Goal: Task Accomplishment & Management: Use online tool/utility

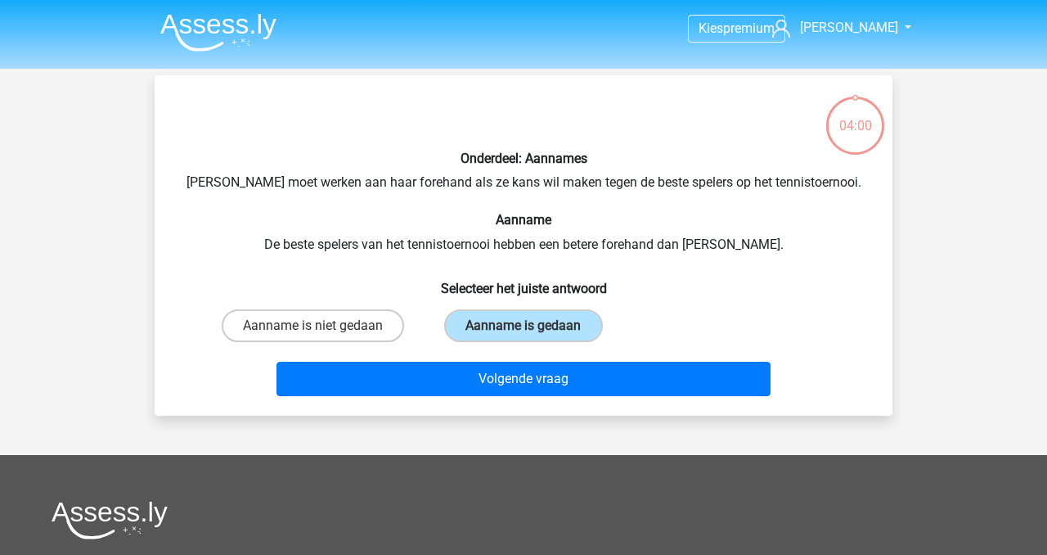
scroll to position [75, 0]
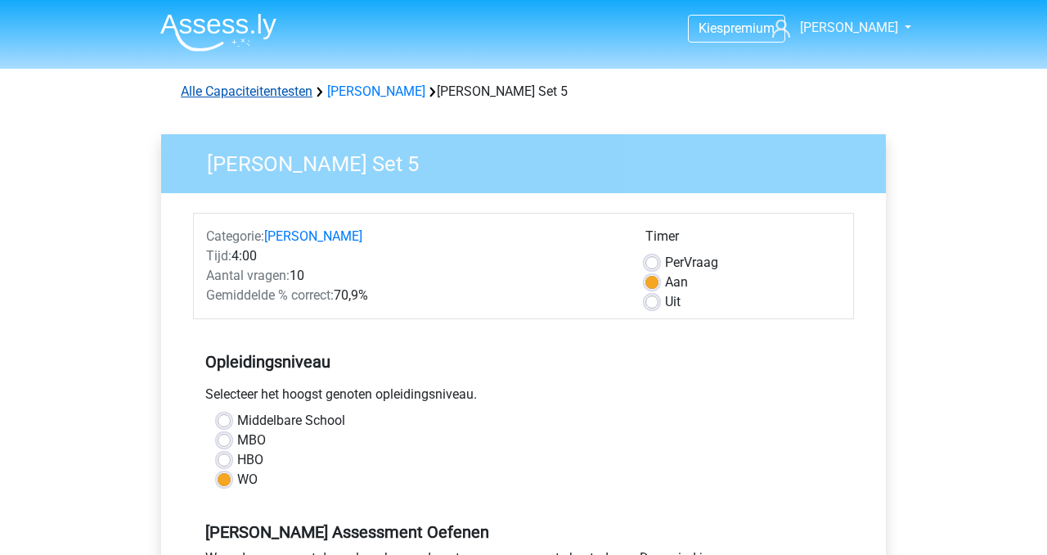
click at [269, 94] on link "Alle Capaciteitentesten" at bounding box center [247, 91] width 132 height 16
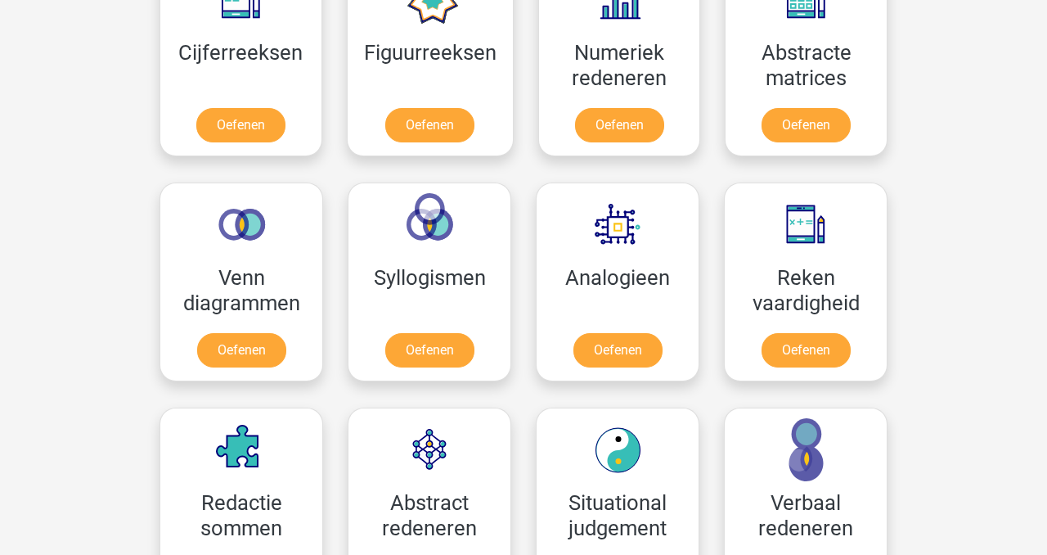
scroll to position [838, 0]
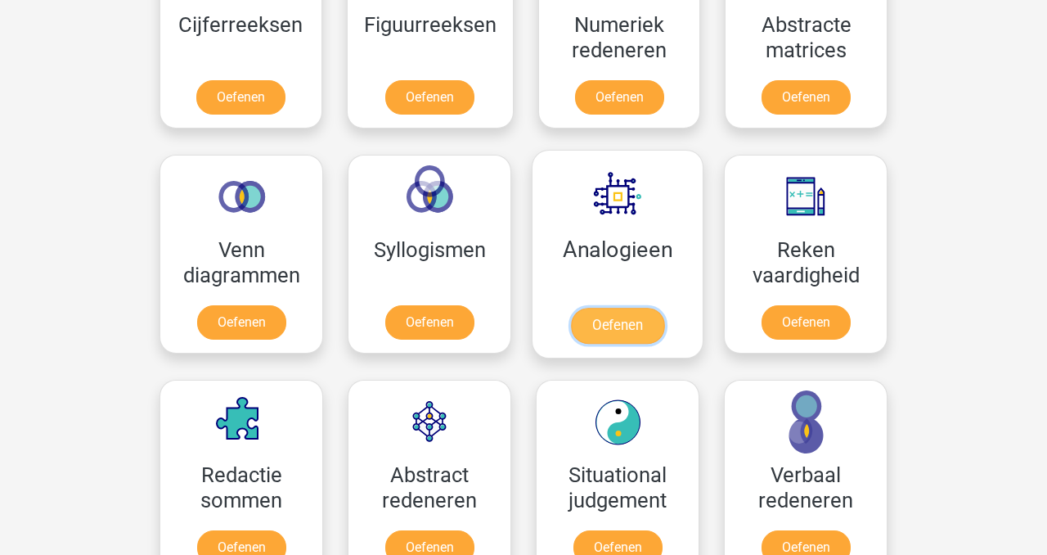
click at [632, 321] on link "Oefenen" at bounding box center [617, 326] width 93 height 36
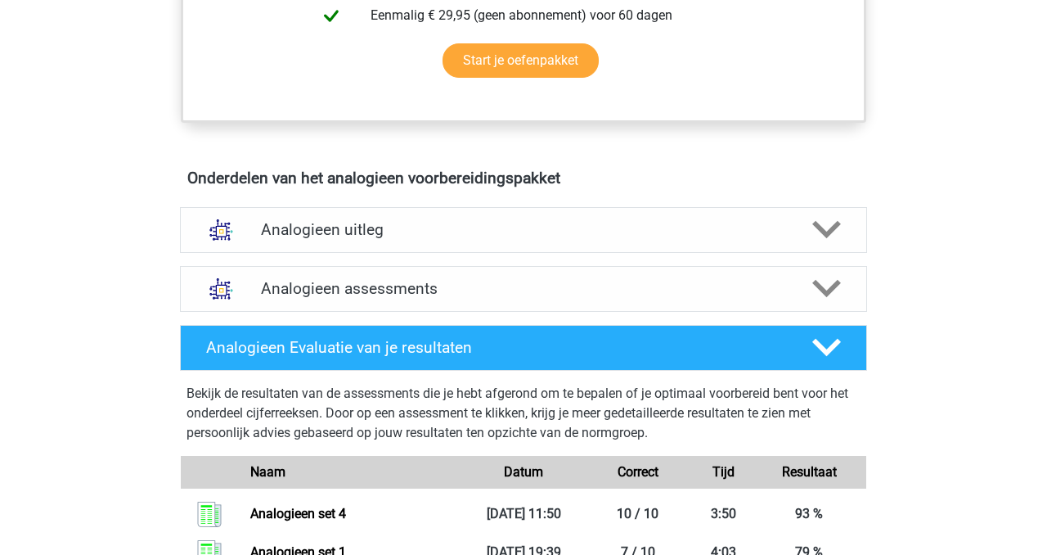
scroll to position [798, 0]
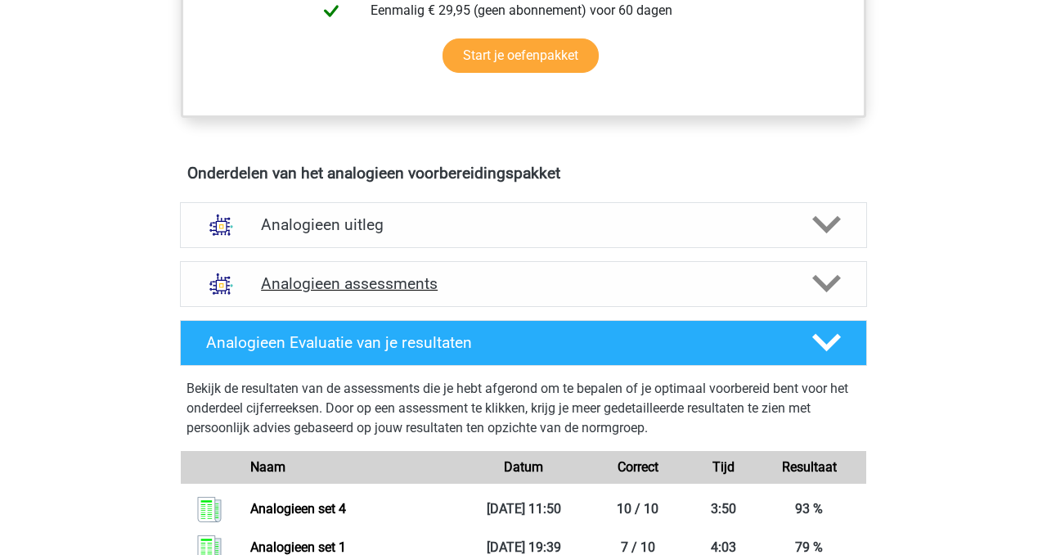
click at [406, 281] on h4 "Analogieen assessments" at bounding box center [523, 283] width 525 height 19
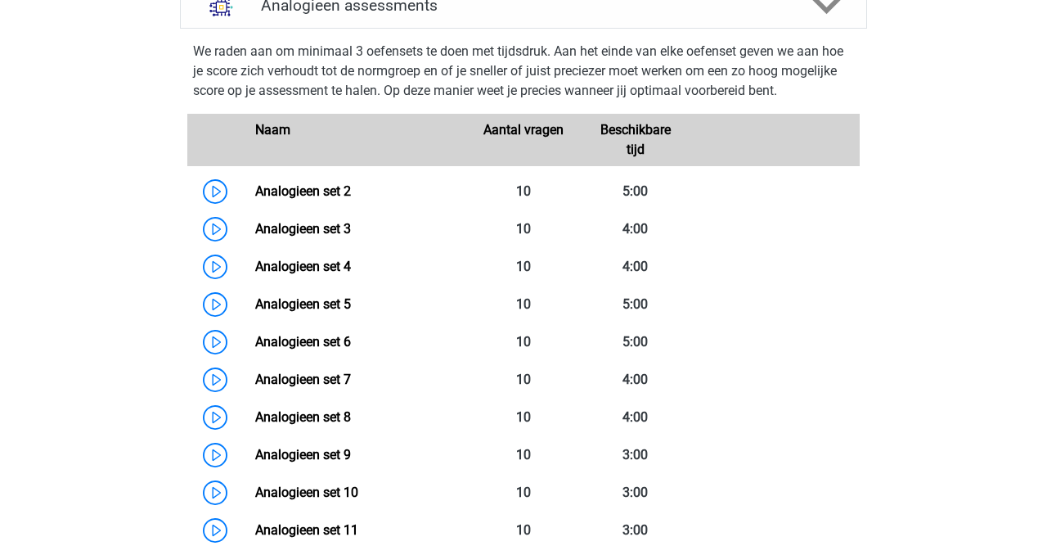
scroll to position [1059, 0]
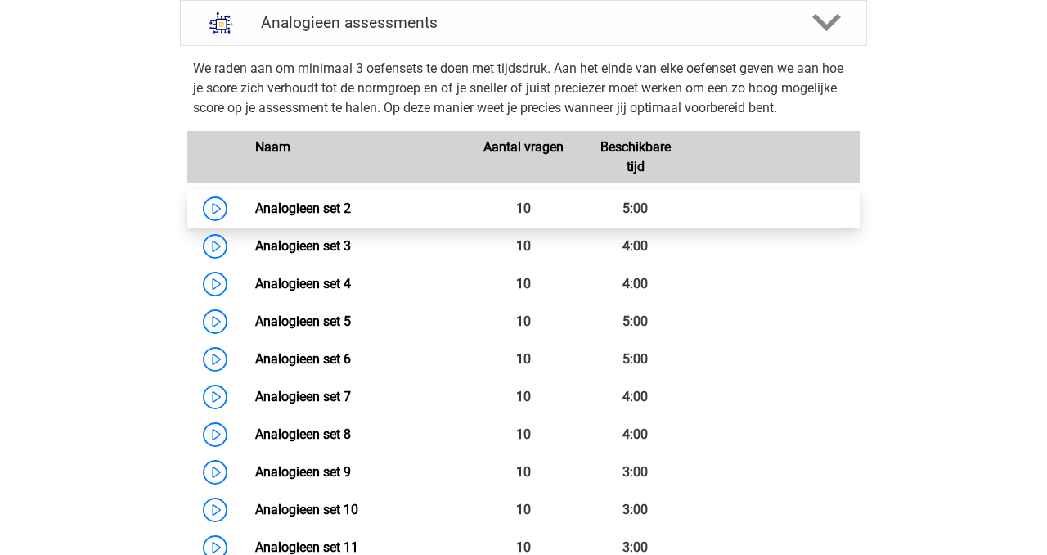
click at [307, 209] on link "Analogieen set 2" at bounding box center [303, 208] width 96 height 16
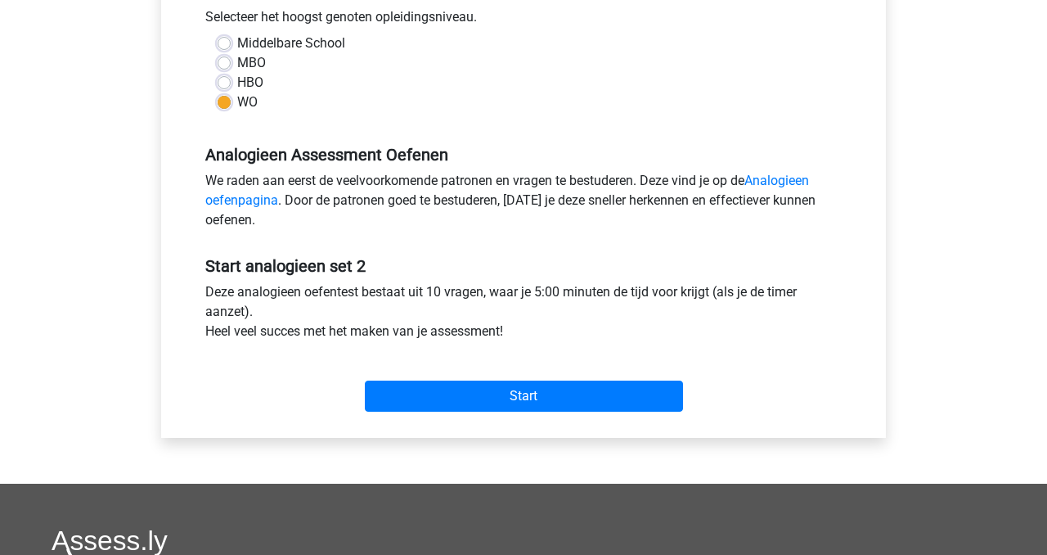
scroll to position [398, 0]
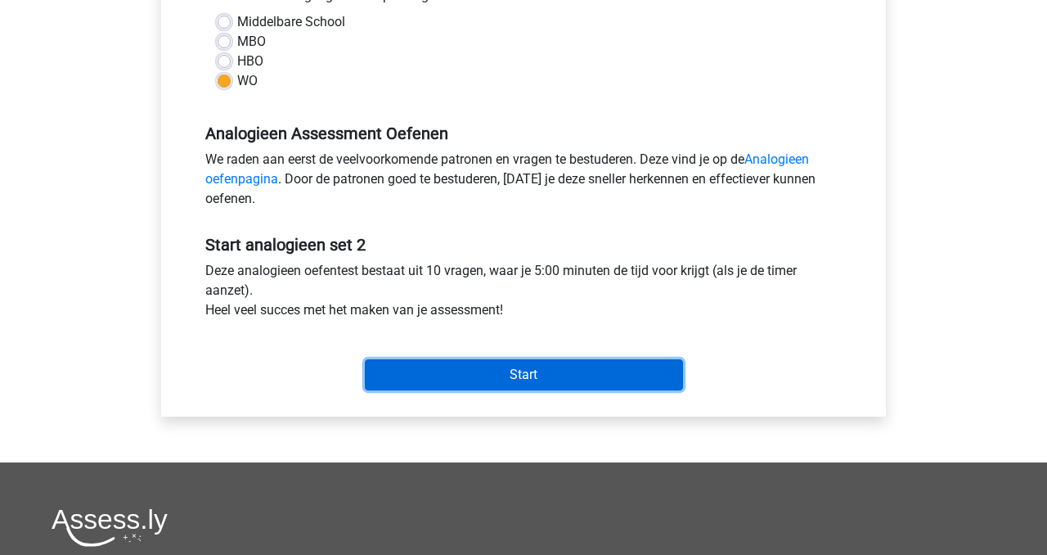
click at [475, 366] on input "Start" at bounding box center [524, 374] width 318 height 31
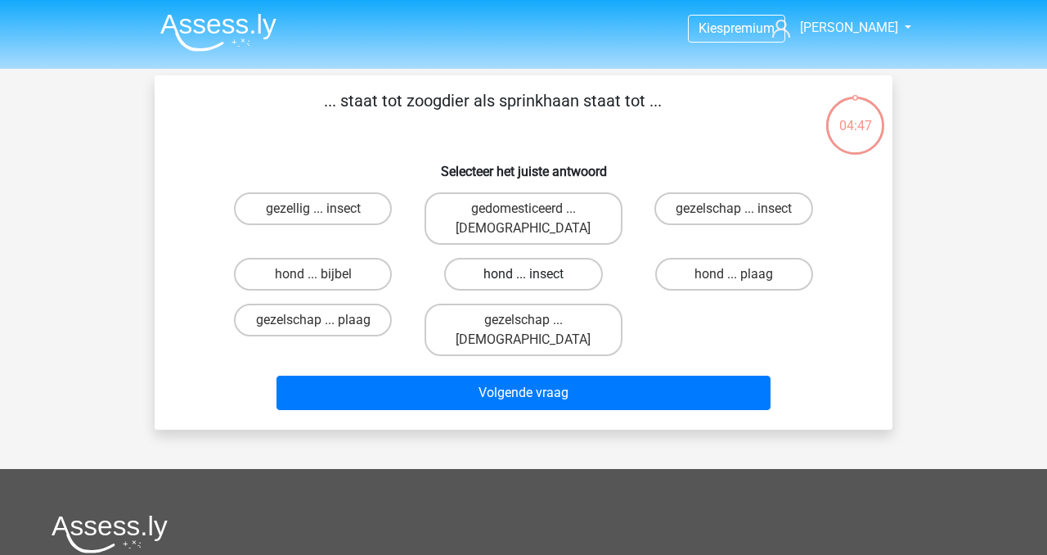
click at [515, 258] on label "hond ... insect" at bounding box center [523, 274] width 158 height 33
click at [524, 274] on input "hond ... insect" at bounding box center [529, 279] width 11 height 11
radio input "true"
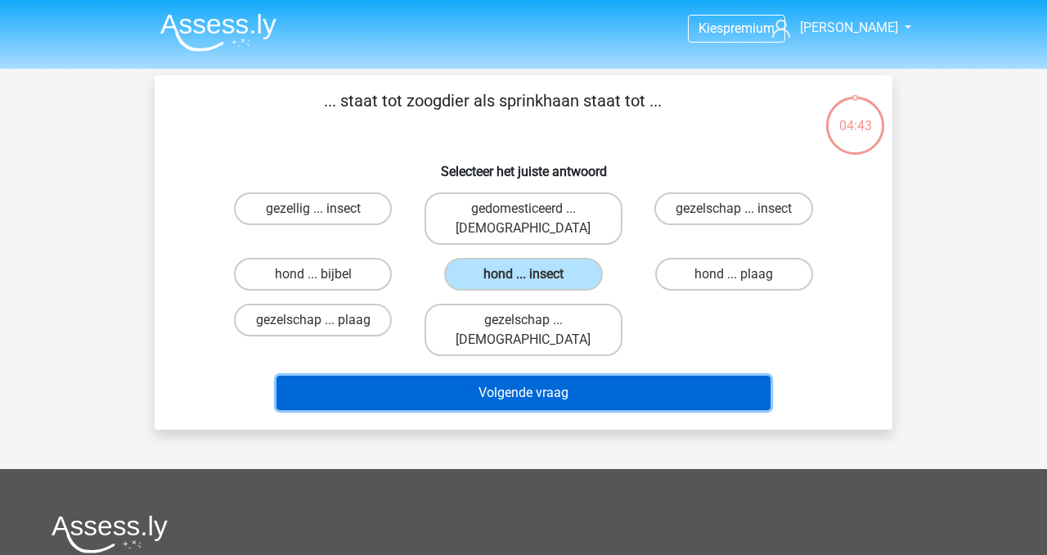
click at [533, 376] on button "Volgende vraag" at bounding box center [524, 393] width 495 height 34
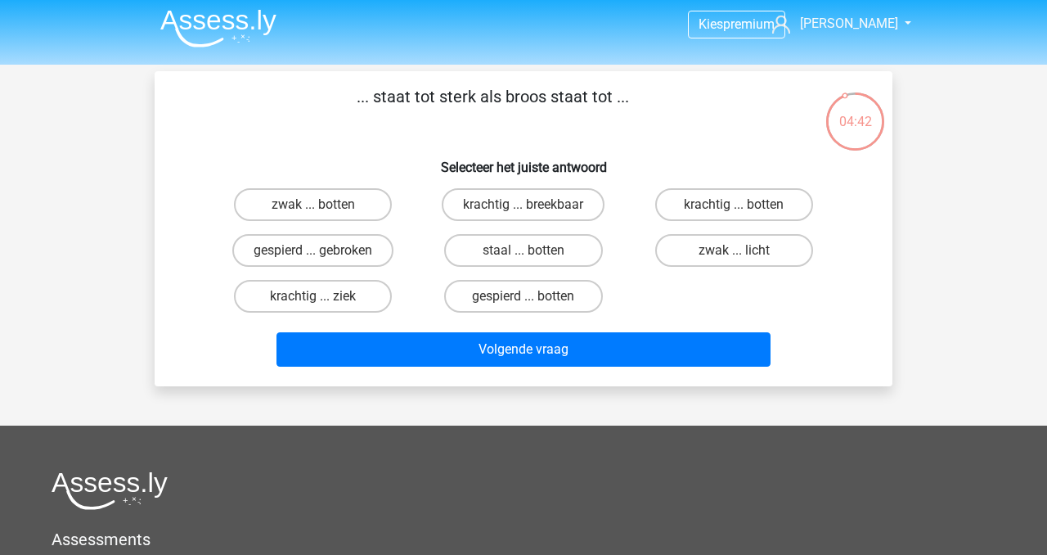
scroll to position [2, 0]
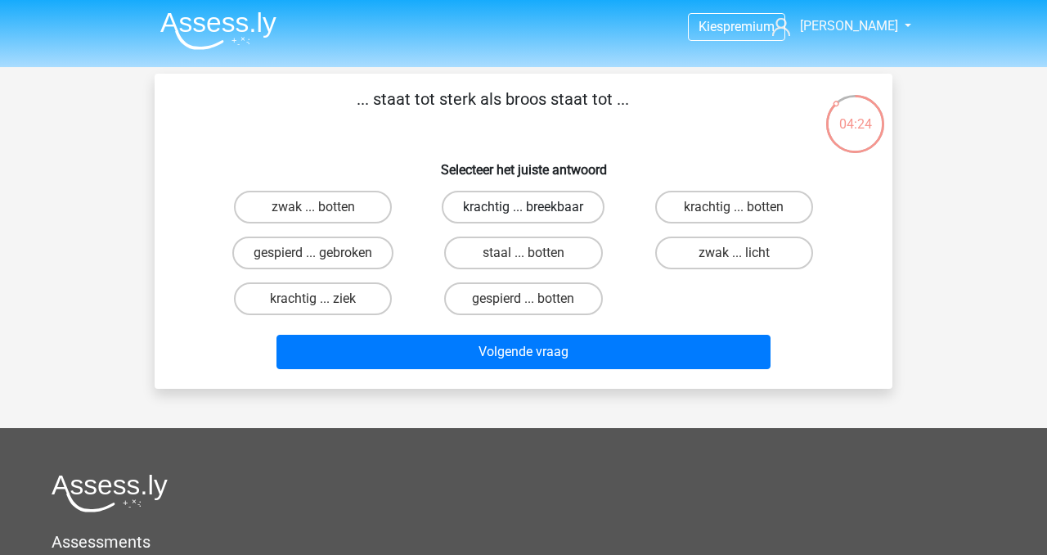
click at [564, 204] on label "krachtig ... breekbaar" at bounding box center [523, 207] width 163 height 33
click at [534, 207] on input "krachtig ... breekbaar" at bounding box center [529, 212] width 11 height 11
radio input "true"
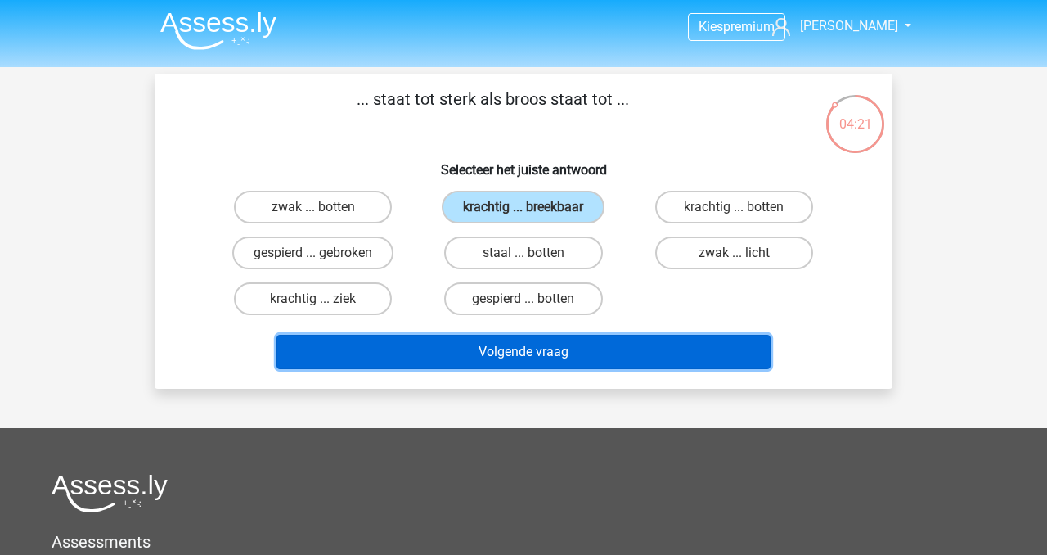
click at [560, 353] on button "Volgende vraag" at bounding box center [524, 352] width 495 height 34
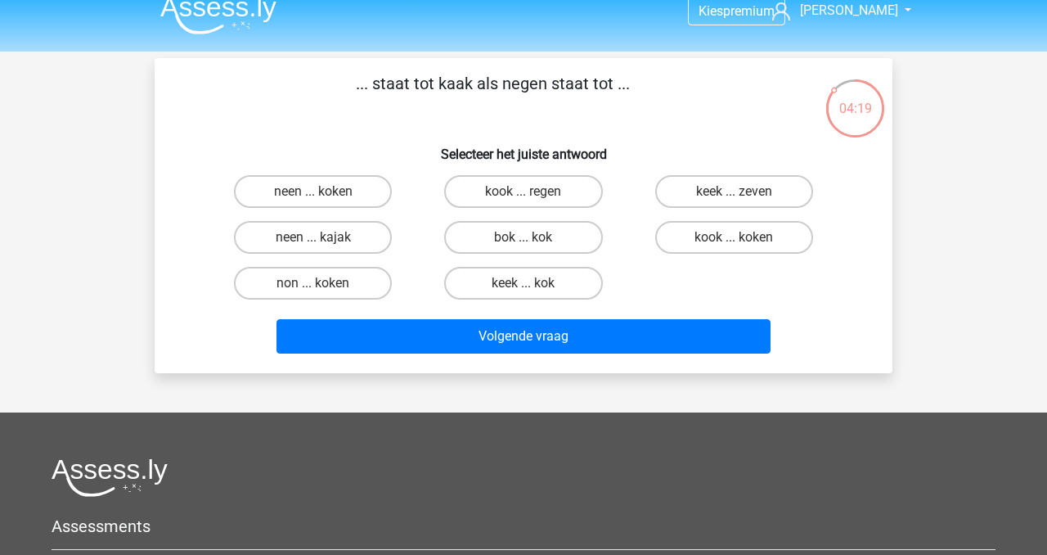
scroll to position [0, 0]
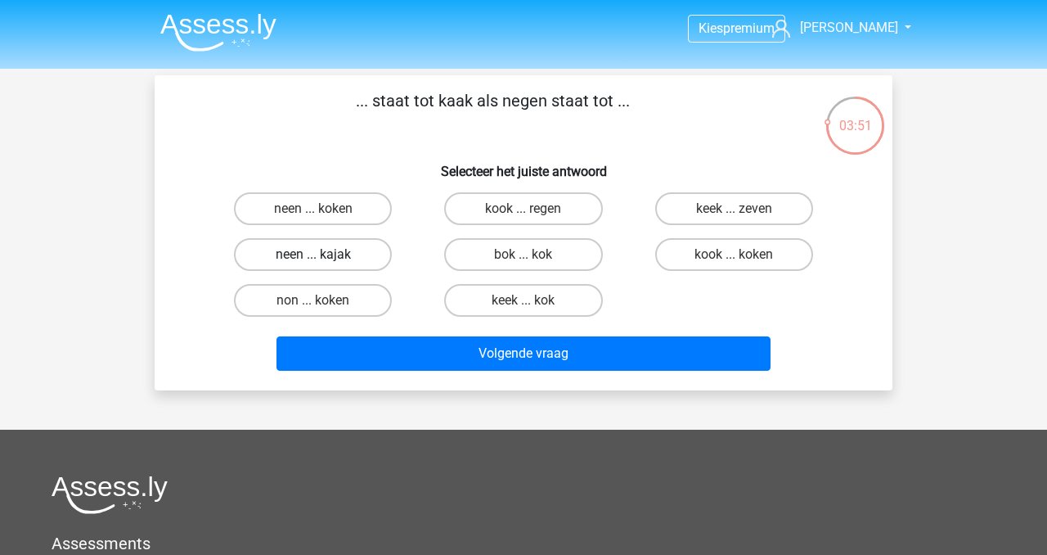
click at [308, 254] on label "neen ... kajak" at bounding box center [313, 254] width 158 height 33
click at [313, 254] on input "neen ... kajak" at bounding box center [318, 259] width 11 height 11
radio input "true"
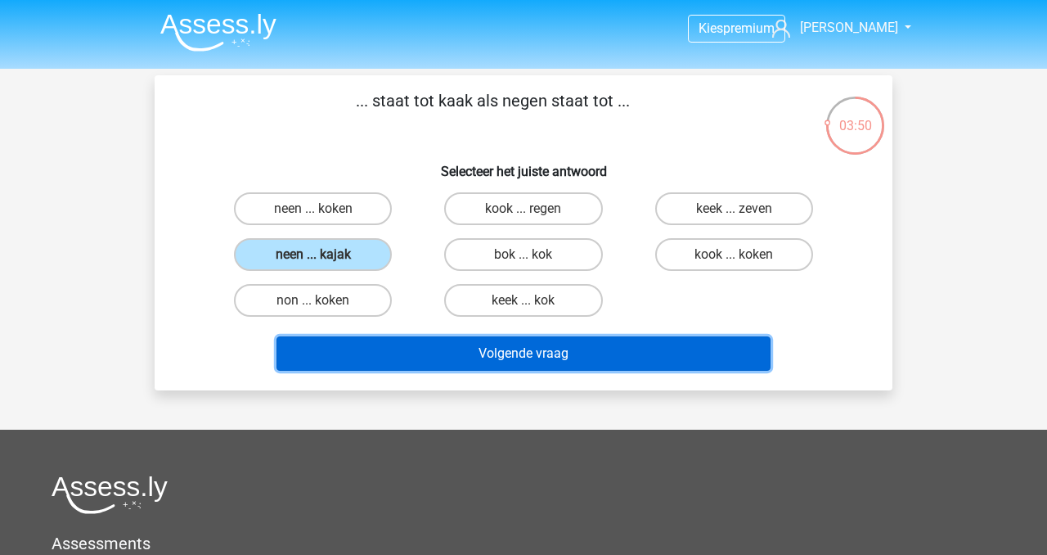
click at [514, 358] on button "Volgende vraag" at bounding box center [524, 353] width 495 height 34
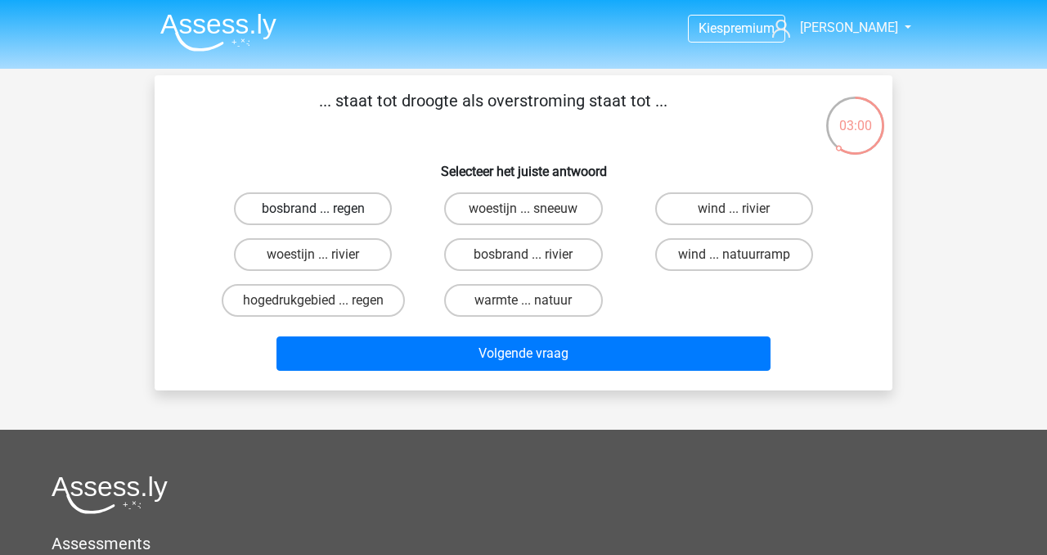
click at [318, 206] on label "bosbrand ... regen" at bounding box center [313, 208] width 158 height 33
click at [318, 209] on input "bosbrand ... regen" at bounding box center [318, 214] width 11 height 11
radio input "true"
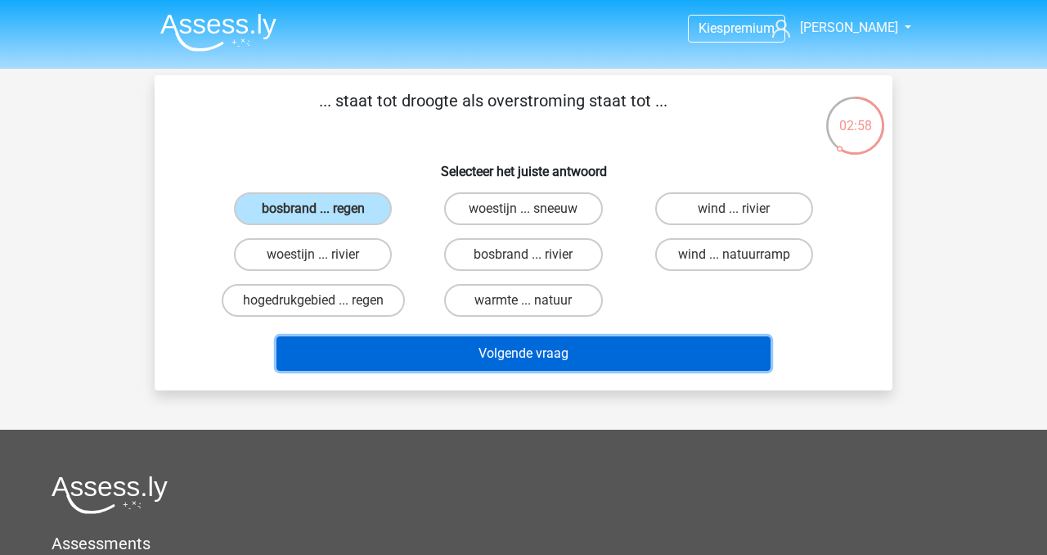
click at [532, 359] on button "Volgende vraag" at bounding box center [524, 353] width 495 height 34
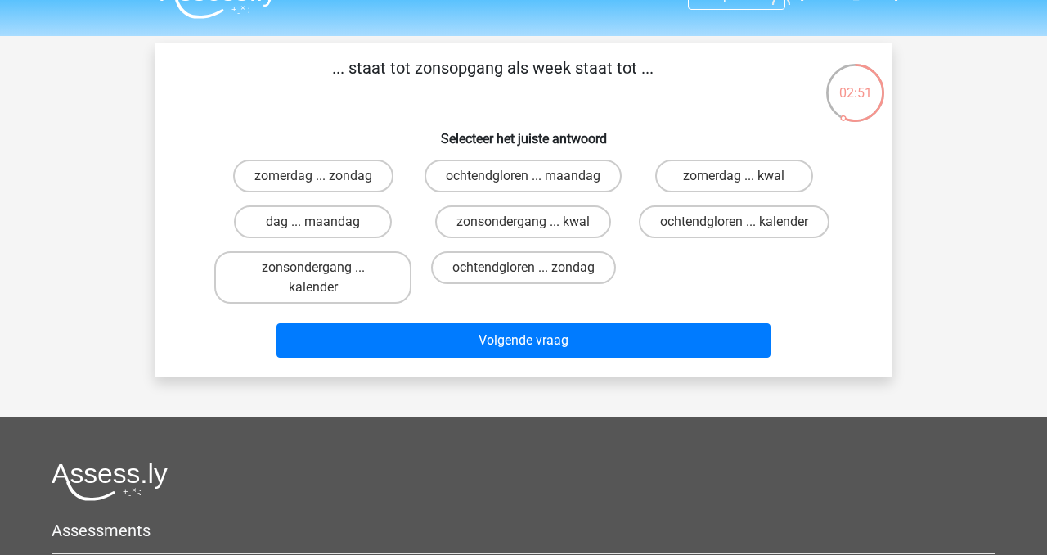
scroll to position [31, 0]
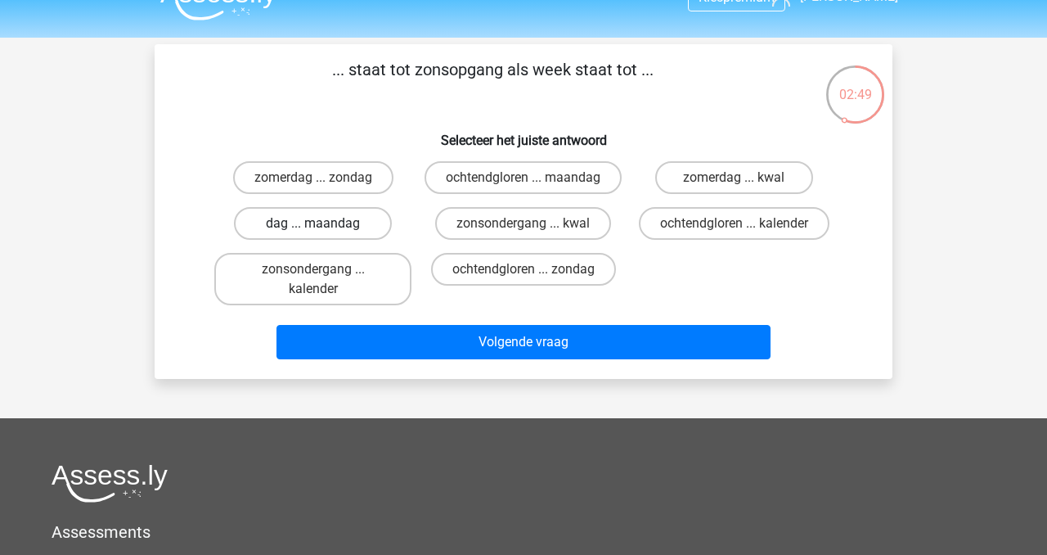
click at [281, 240] on label "dag ... maandag" at bounding box center [313, 223] width 158 height 33
click at [313, 234] on input "dag ... maandag" at bounding box center [318, 228] width 11 height 11
radio input "true"
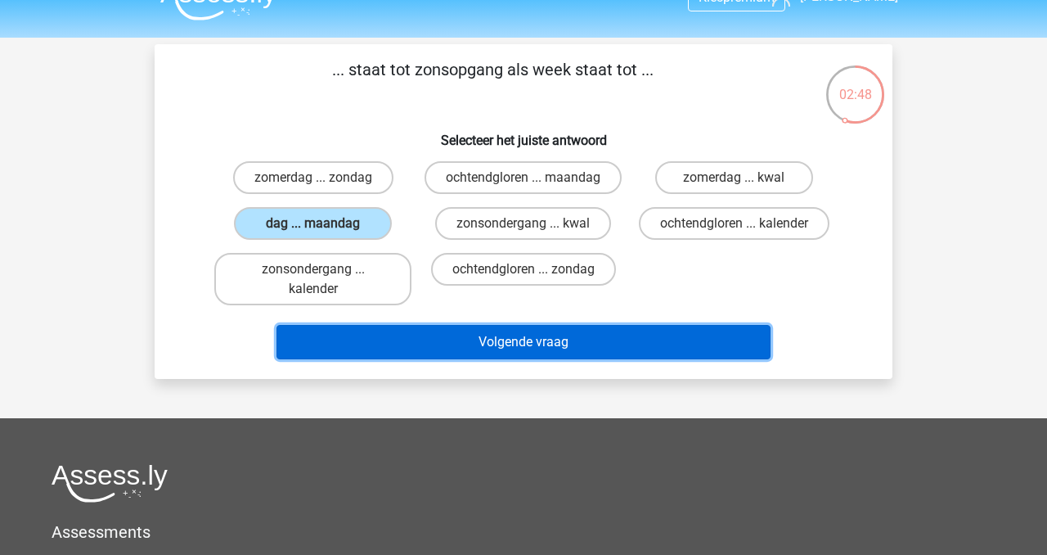
click at [492, 359] on button "Volgende vraag" at bounding box center [524, 342] width 495 height 34
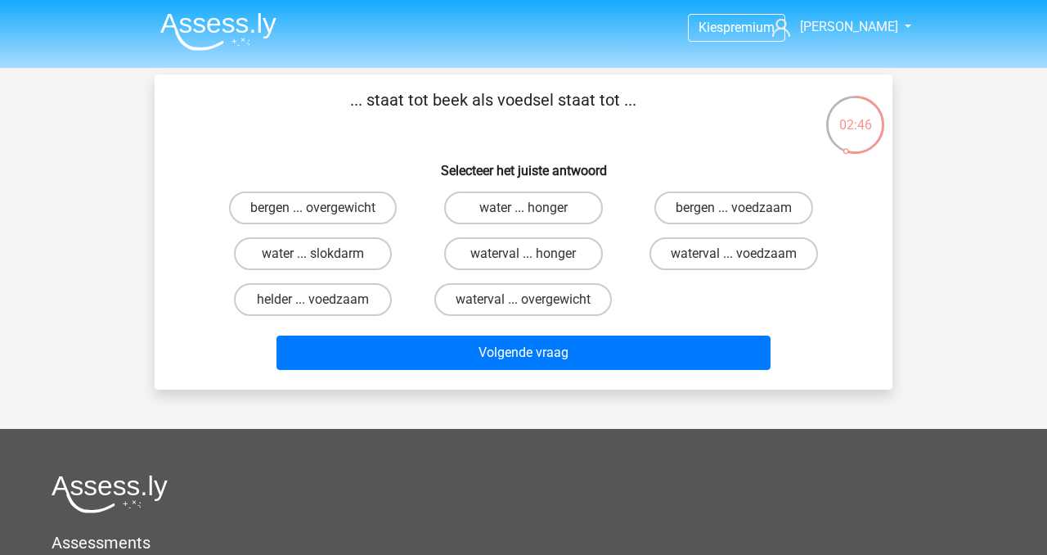
scroll to position [0, 0]
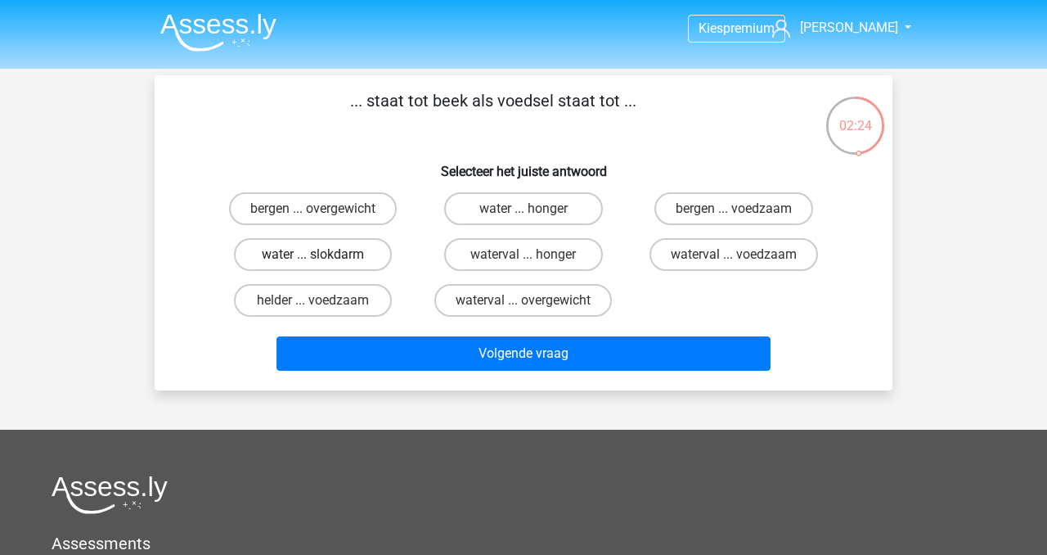
click at [277, 257] on label "water ... slokdarm" at bounding box center [313, 254] width 158 height 33
click at [313, 257] on input "water ... slokdarm" at bounding box center [318, 259] width 11 height 11
radio input "true"
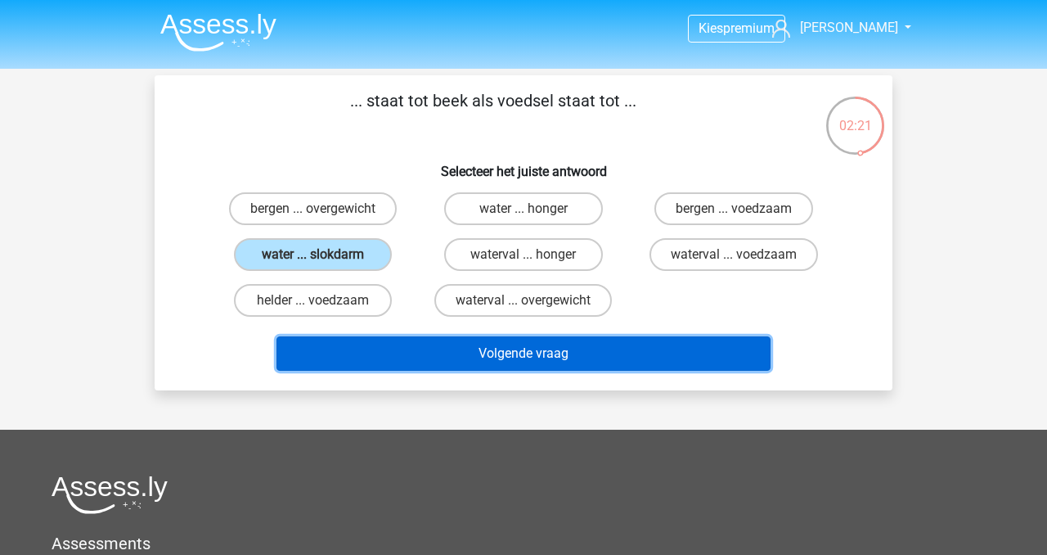
click at [426, 358] on button "Volgende vraag" at bounding box center [524, 353] width 495 height 34
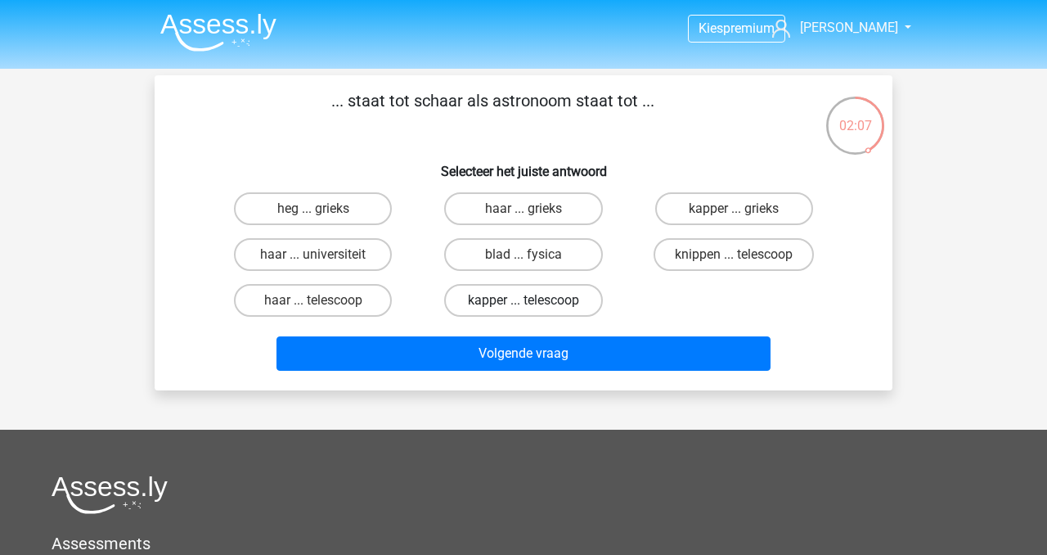
click at [514, 297] on label "kapper ... telescoop" at bounding box center [523, 300] width 158 height 33
click at [524, 300] on input "kapper ... telescoop" at bounding box center [529, 305] width 11 height 11
radio input "true"
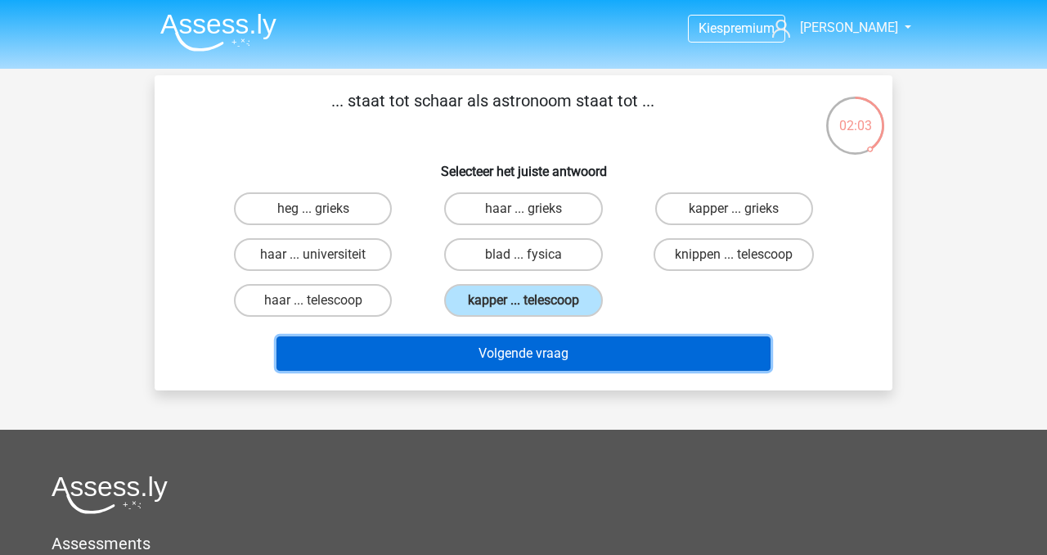
click at [517, 358] on button "Volgende vraag" at bounding box center [524, 353] width 495 height 34
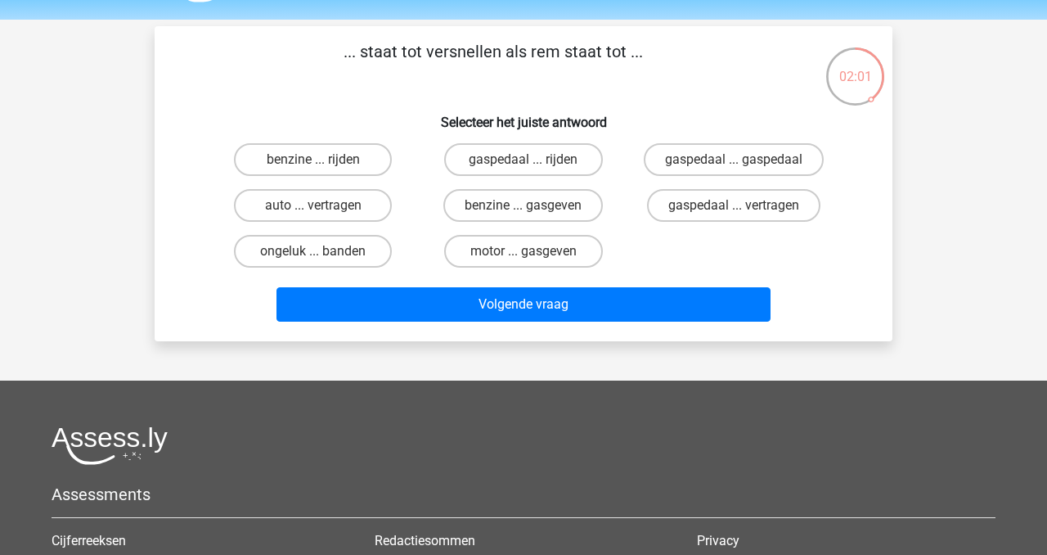
scroll to position [11, 0]
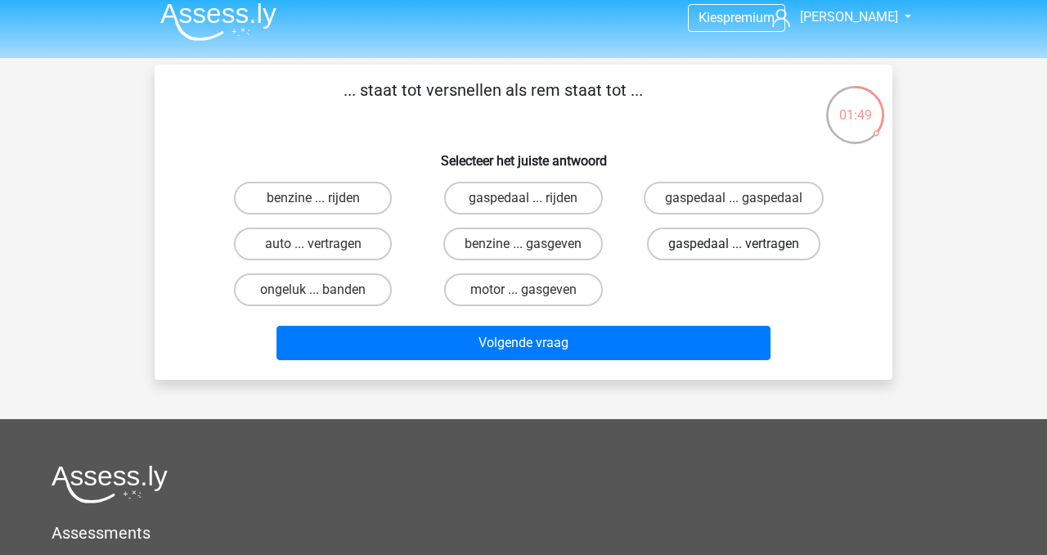
click at [708, 245] on label "gaspedaal ... vertragen" at bounding box center [733, 243] width 173 height 33
click at [734, 245] on input "gaspedaal ... vertragen" at bounding box center [739, 249] width 11 height 11
radio input "true"
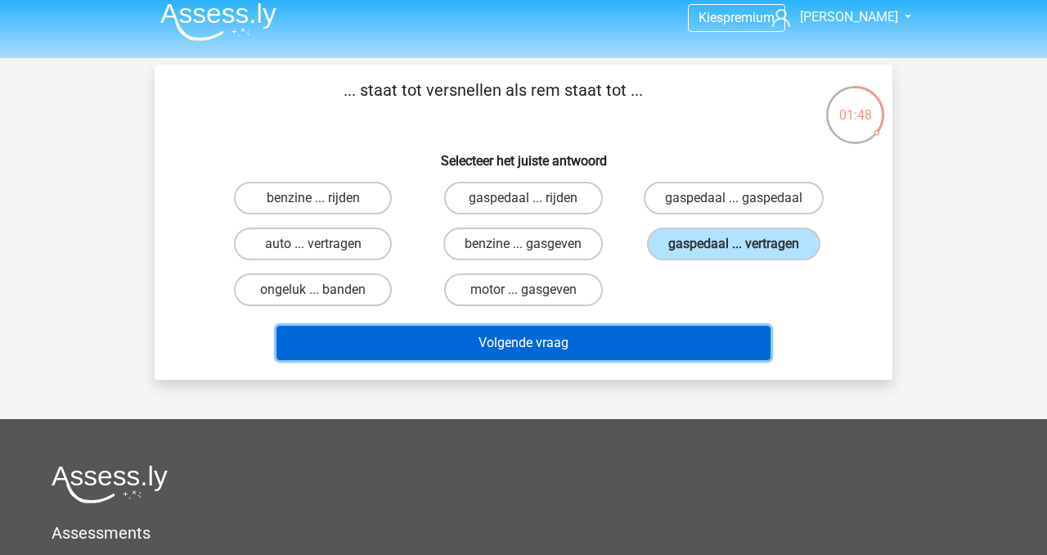
click at [616, 344] on button "Volgende vraag" at bounding box center [524, 343] width 495 height 34
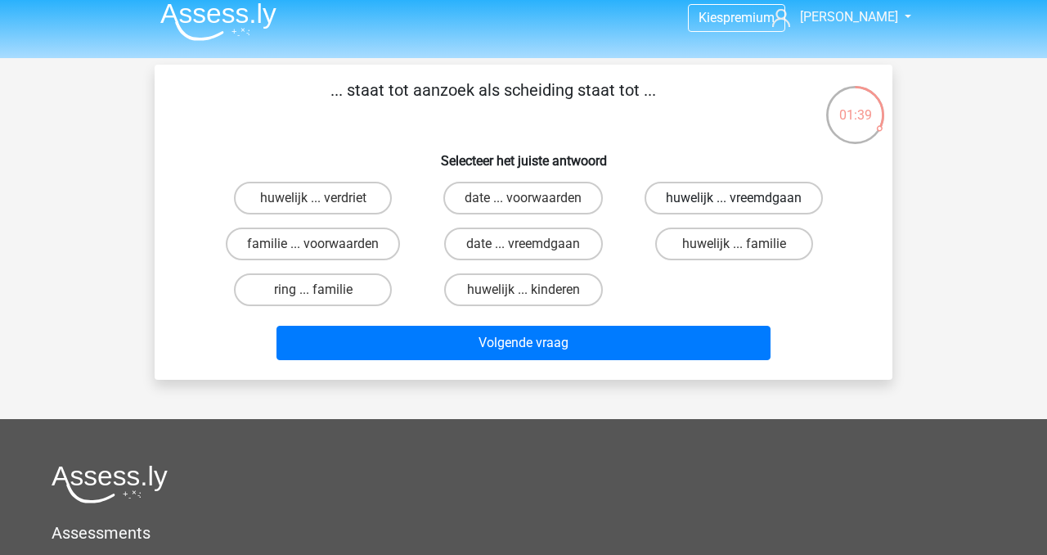
click at [700, 196] on label "huwelijk ... vreemdgaan" at bounding box center [734, 198] width 178 height 33
click at [734, 198] on input "huwelijk ... vreemdgaan" at bounding box center [739, 203] width 11 height 11
radio input "true"
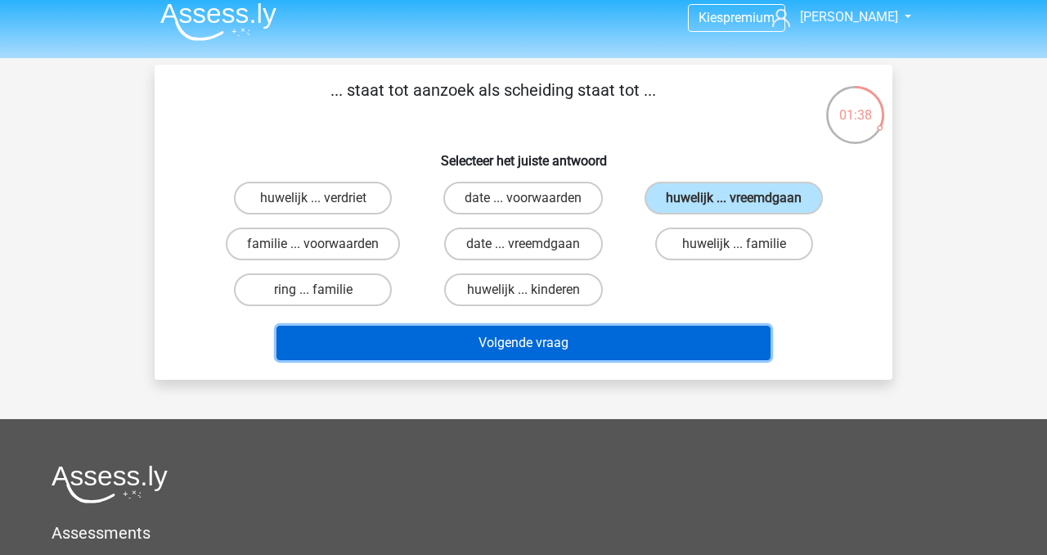
click at [569, 344] on button "Volgende vraag" at bounding box center [524, 343] width 495 height 34
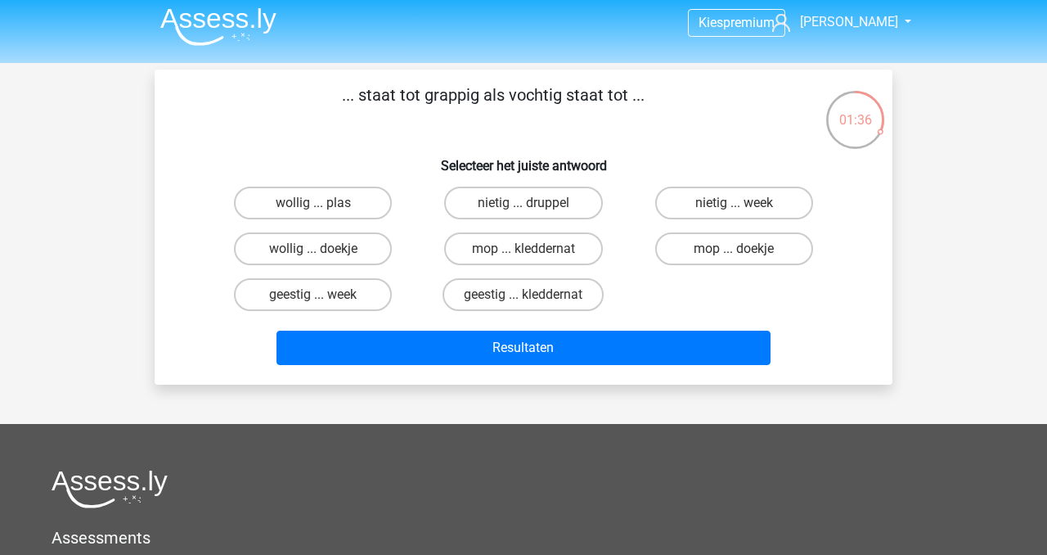
scroll to position [2, 0]
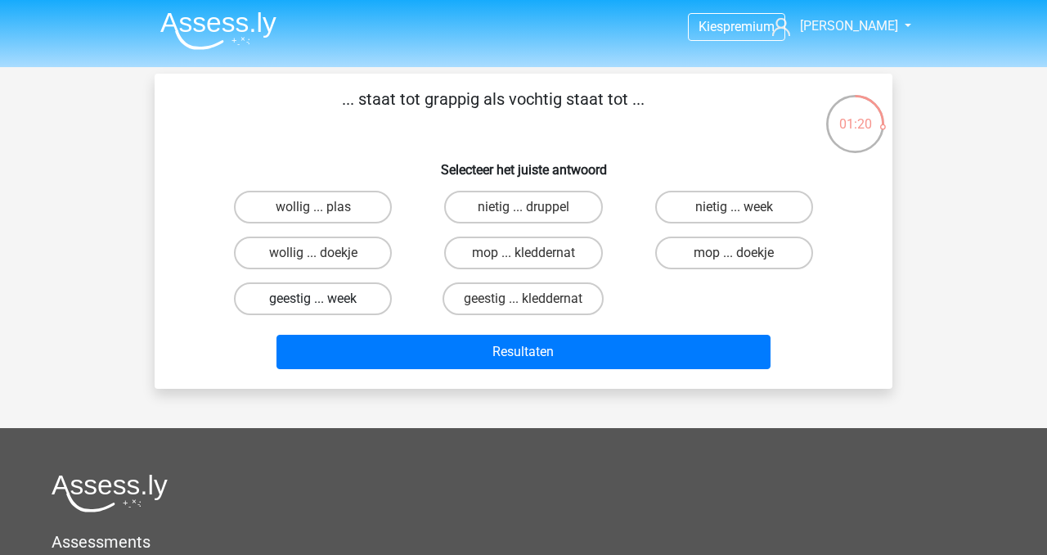
click at [290, 295] on label "geestig ... week" at bounding box center [313, 298] width 158 height 33
click at [313, 299] on input "geestig ... week" at bounding box center [318, 304] width 11 height 11
radio input "true"
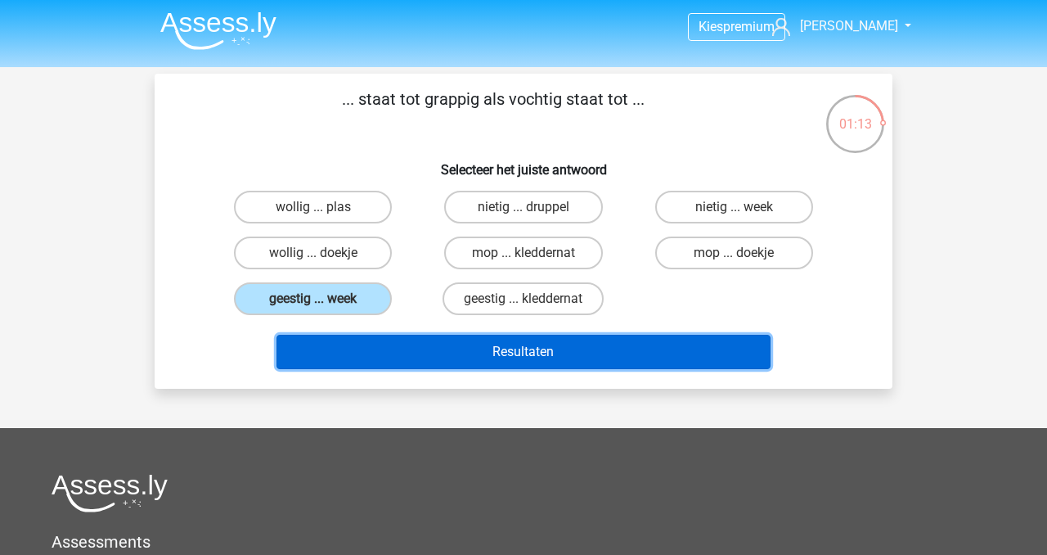
click at [389, 350] on button "Resultaten" at bounding box center [524, 352] width 495 height 34
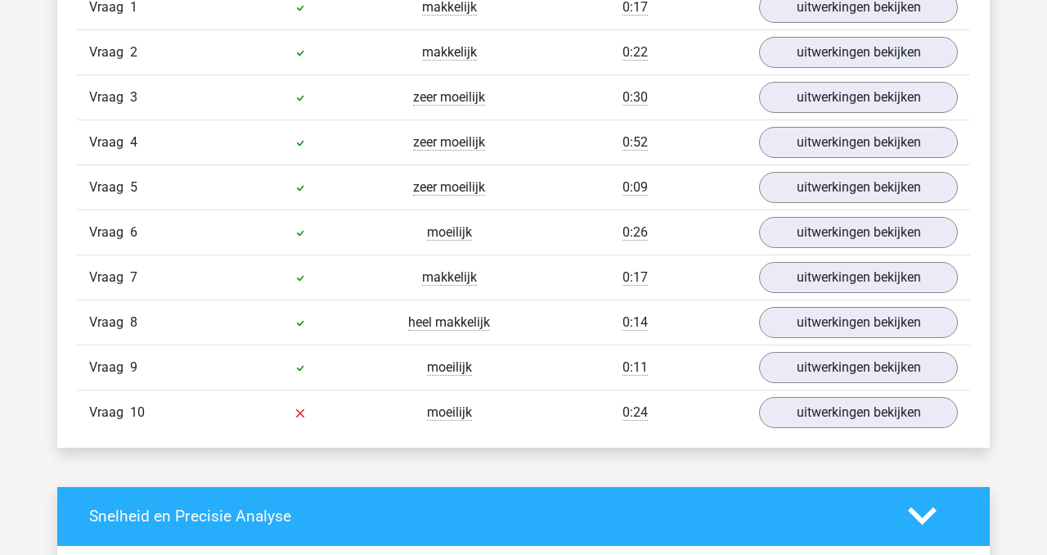
scroll to position [1444, 0]
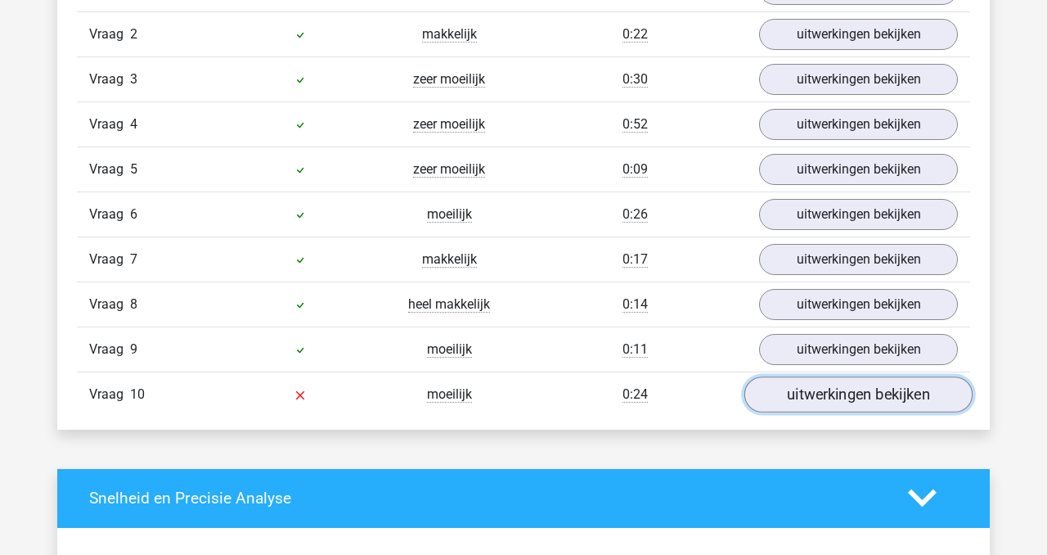
click at [794, 389] on link "uitwerkingen bekijken" at bounding box center [858, 394] width 228 height 36
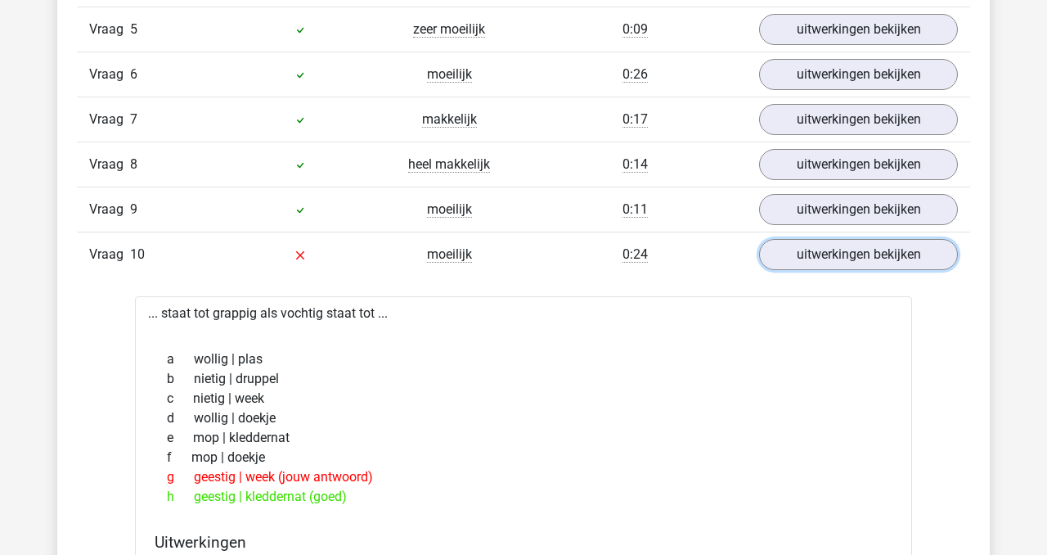
scroll to position [1585, 0]
